Goal: Find specific page/section: Find specific page/section

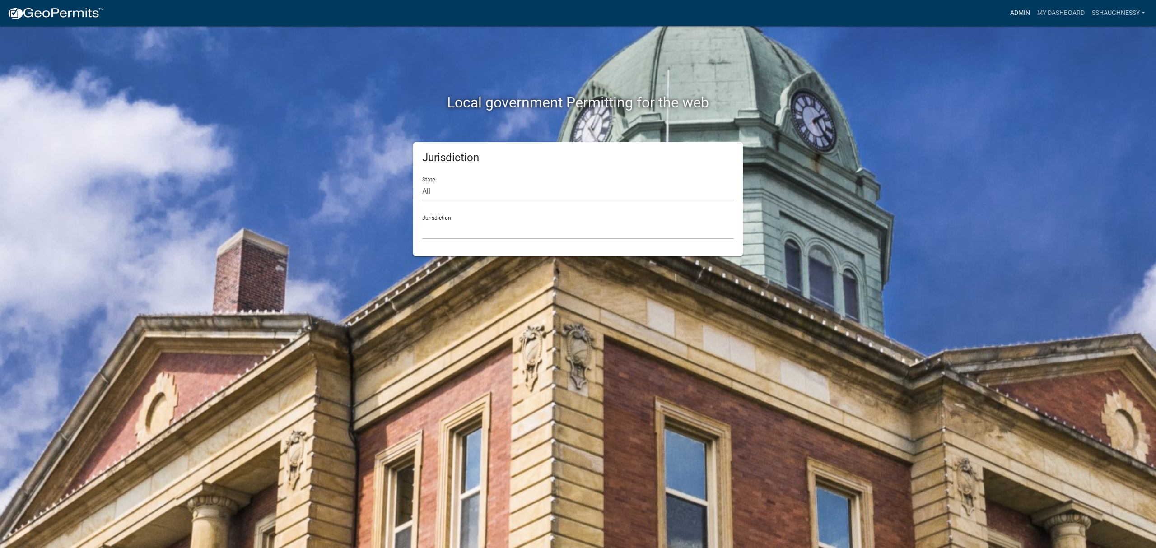
click at [1007, 14] on link "Admin" at bounding box center [1019, 13] width 27 height 17
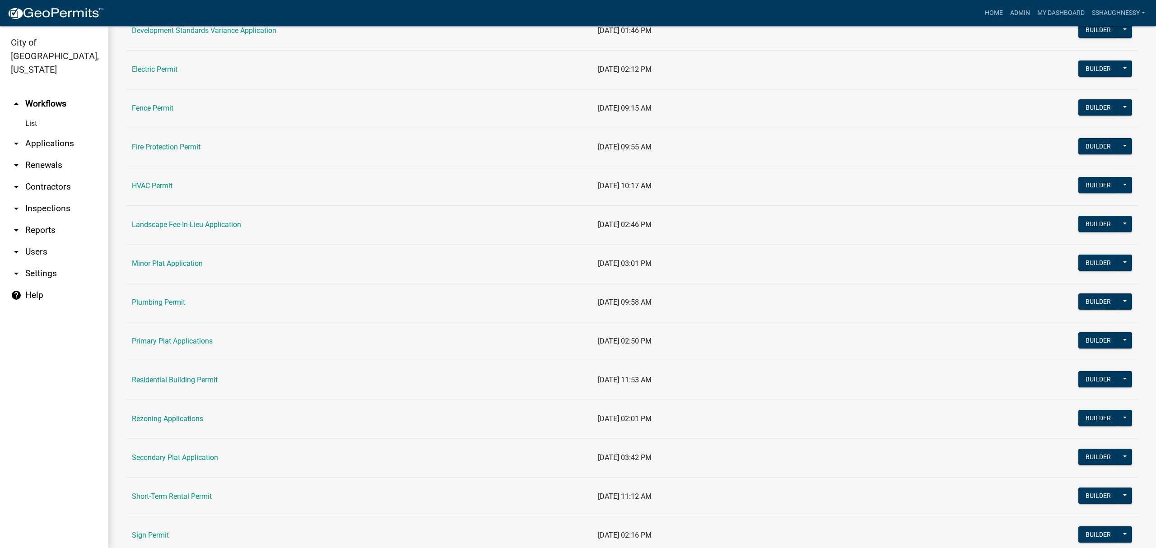
scroll to position [301, 0]
click at [201, 380] on link "Residential Building Permit" at bounding box center [175, 379] width 86 height 9
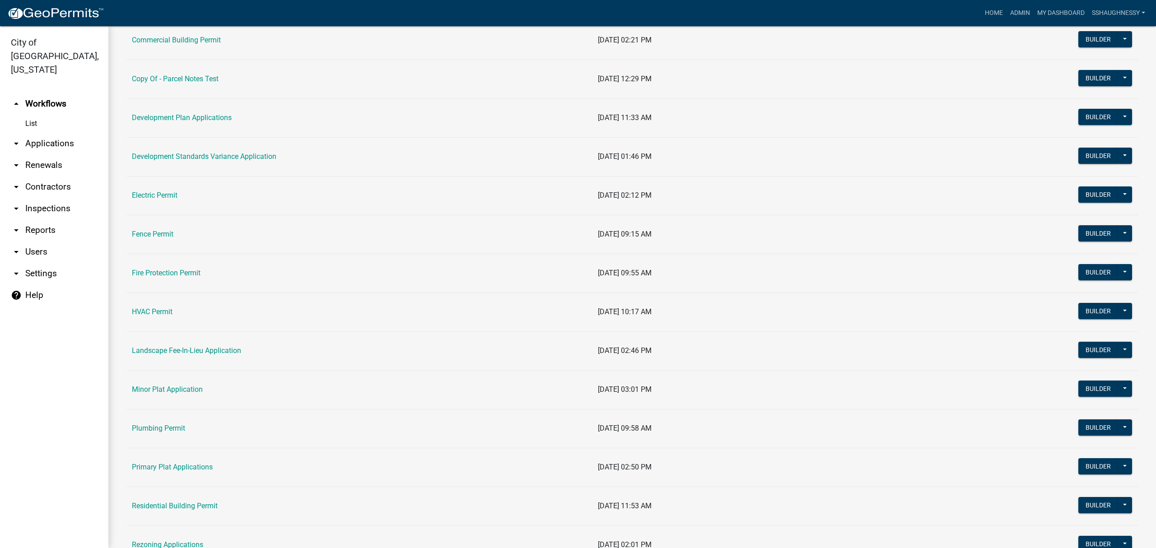
scroll to position [301, 0]
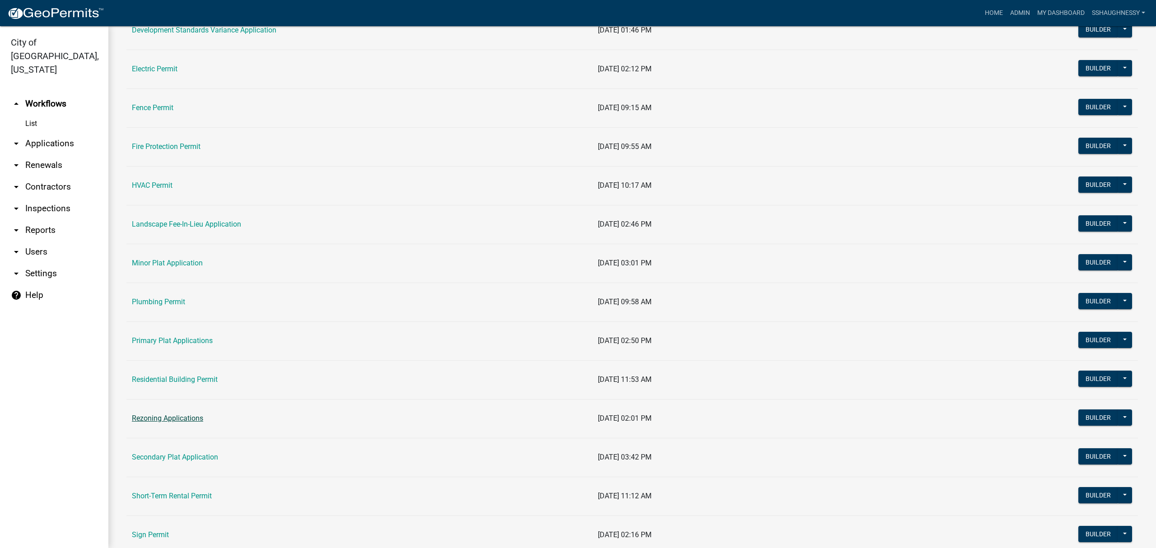
click at [200, 417] on link "Rezoning Applications" at bounding box center [167, 418] width 71 height 9
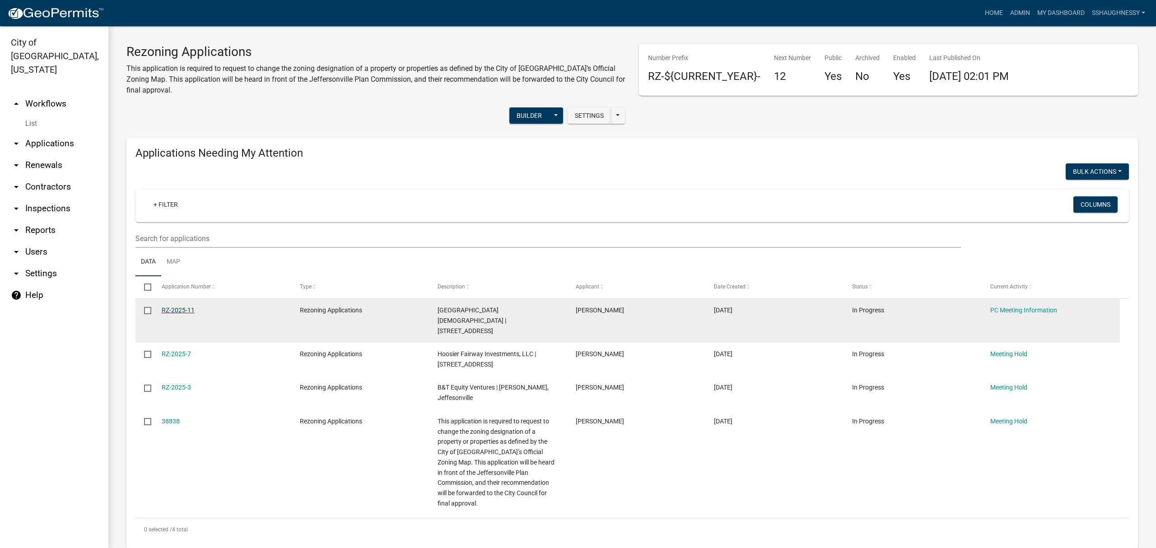
click at [181, 311] on link "RZ-2025-11" at bounding box center [178, 310] width 33 height 7
